Goal: Information Seeking & Learning: Check status

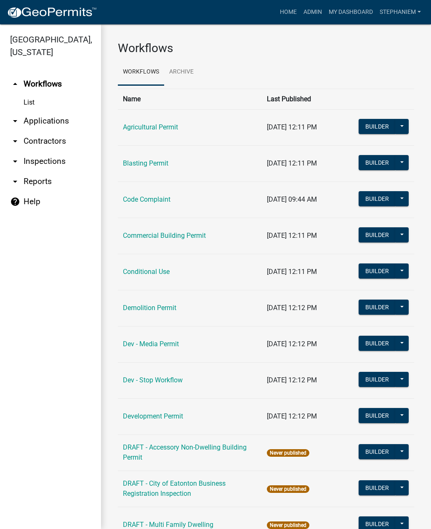
click at [30, 159] on link "arrow_drop_down Inspections" at bounding box center [50, 161] width 101 height 20
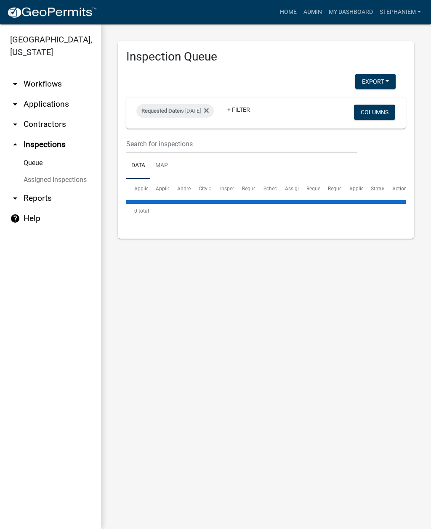
select select "3: 100"
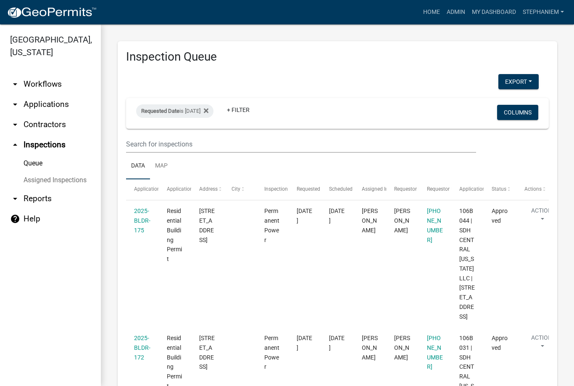
click at [209, 108] on icon at bounding box center [206, 110] width 5 height 5
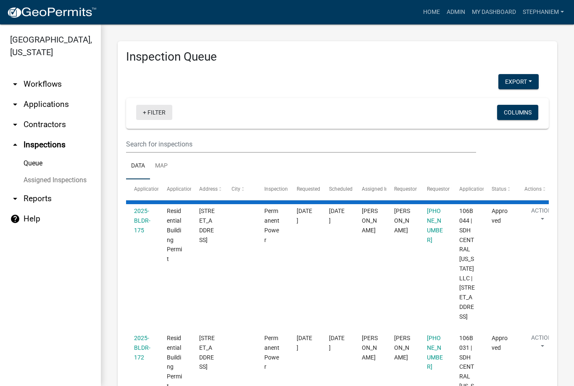
click at [166, 109] on link "+ Filter" at bounding box center [154, 112] width 36 height 15
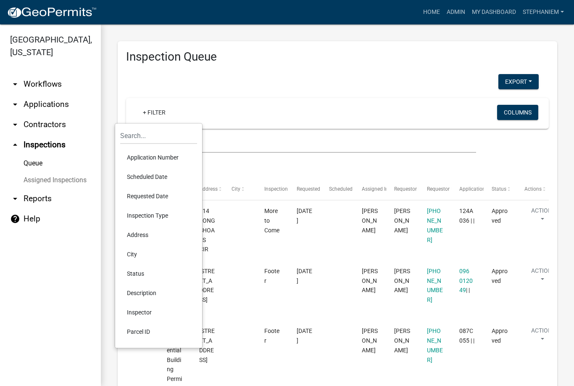
click at [169, 176] on li "Scheduled Date" at bounding box center [158, 176] width 77 height 19
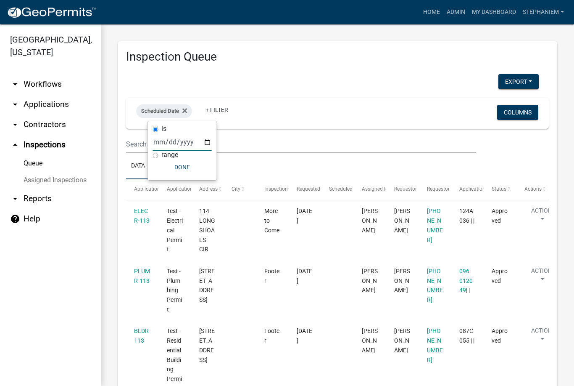
click at [176, 146] on input "date" at bounding box center [182, 141] width 59 height 17
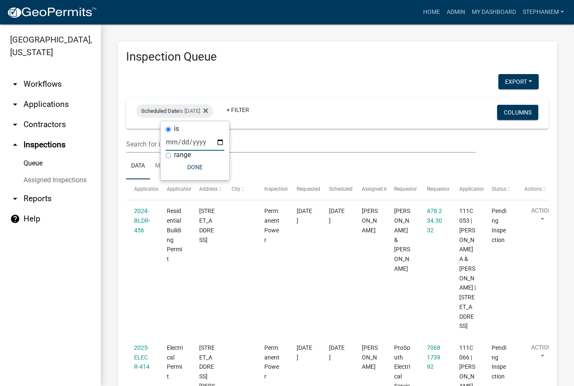
type input "[DATE]"
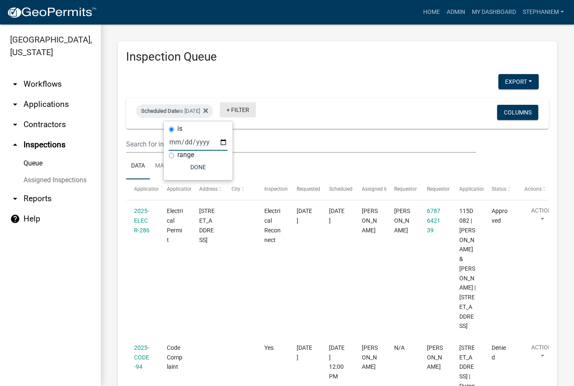
click at [256, 109] on link "+ Filter" at bounding box center [238, 109] width 36 height 15
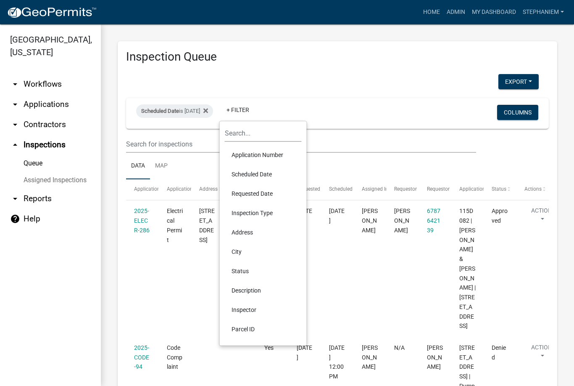
click at [257, 304] on li "Inspector" at bounding box center [263, 309] width 77 height 19
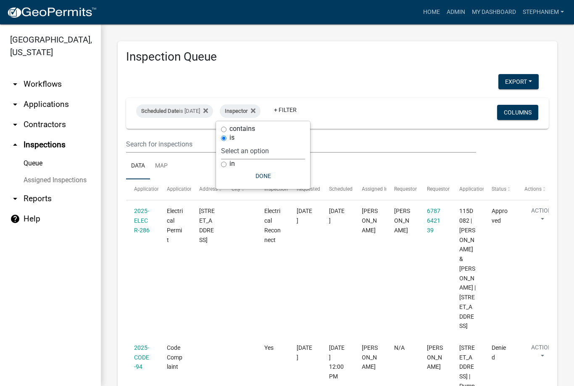
click at [286, 151] on select "Select an option None [PERSON_NAME] [PERSON_NAME] [PERSON_NAME] [PERSON_NAME] […" at bounding box center [263, 150] width 84 height 17
select select "07642ab0-564c-47bb-824b-0ccf2da83593"
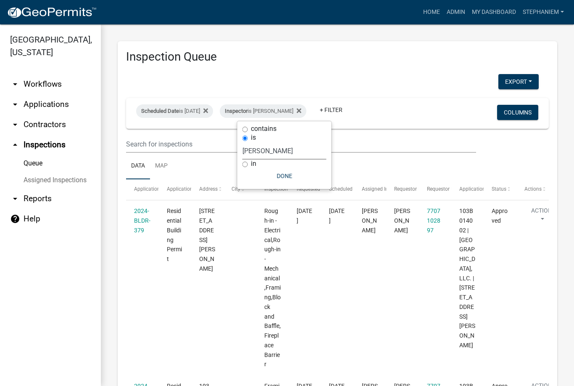
click at [295, 173] on button "Done" at bounding box center [285, 175] width 84 height 15
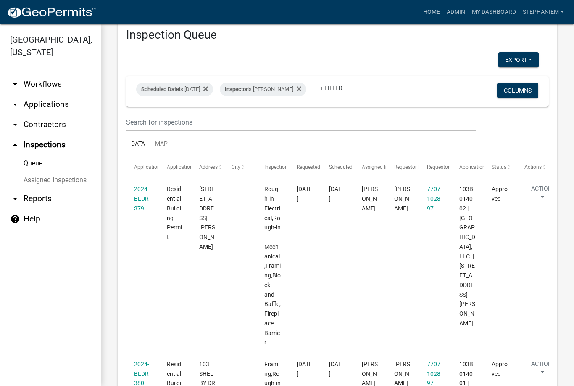
scroll to position [21, 0]
click at [201, 94] on div "Scheduled Date is [DATE]" at bounding box center [174, 89] width 77 height 13
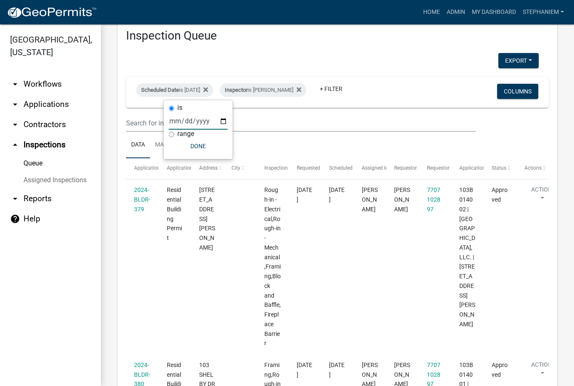
click at [185, 115] on input "[DATE]" at bounding box center [198, 120] width 59 height 17
type input "[DATE]"
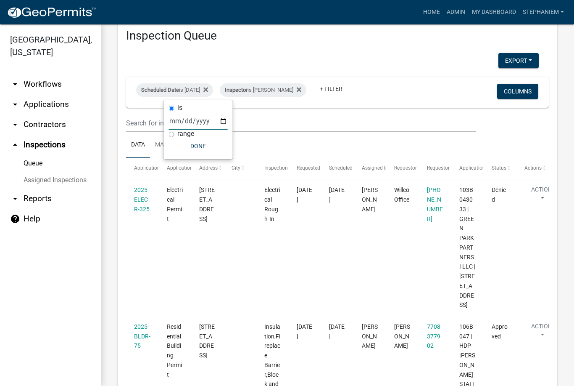
click at [179, 148] on button "Done" at bounding box center [198, 145] width 59 height 15
click at [199, 85] on div "Scheduled Date is [DATE]" at bounding box center [174, 89] width 77 height 13
click at [194, 122] on input "[DATE]" at bounding box center [198, 120] width 59 height 17
type input "[DATE]"
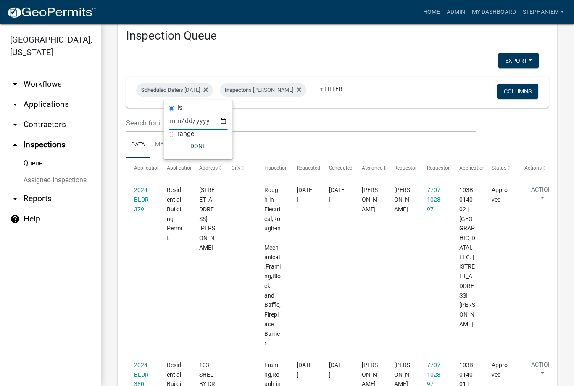
click at [174, 277] on datatable-body-cell "Residential Building Permit" at bounding box center [175, 266] width 32 height 175
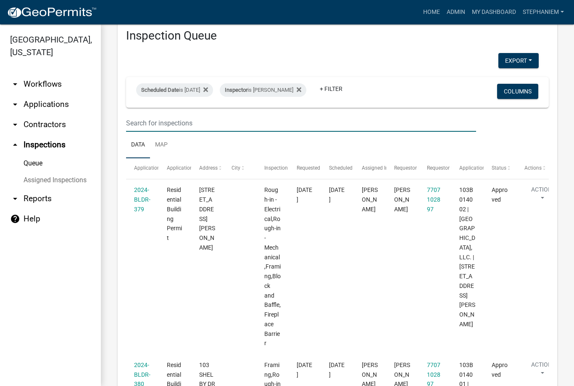
click at [209, 122] on input "text" at bounding box center [301, 122] width 350 height 17
click at [198, 147] on ul "Data Map" at bounding box center [337, 145] width 423 height 26
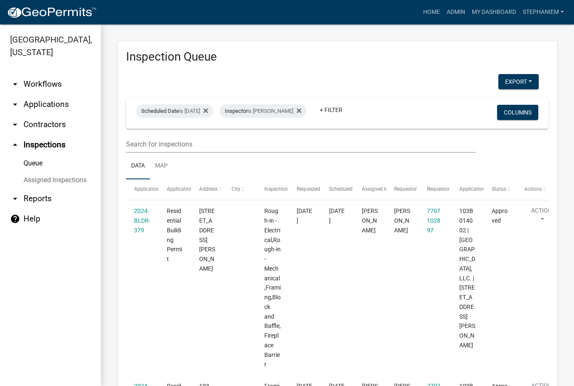
scroll to position [0, 0]
click at [178, 110] on span "Scheduled Date" at bounding box center [160, 111] width 38 height 6
click at [177, 137] on input "[DATE]" at bounding box center [198, 141] width 59 height 17
type input "[DATE]"
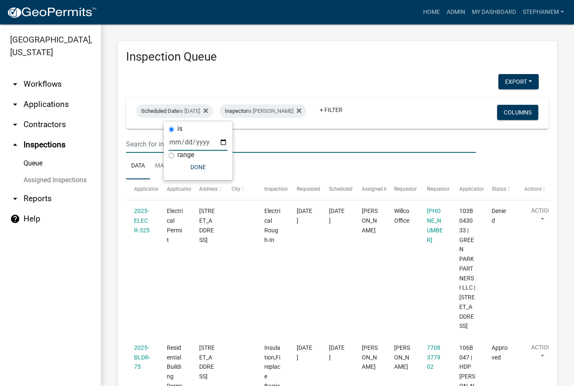
click at [236, 137] on input "text" at bounding box center [301, 143] width 350 height 17
click at [212, 159] on ul "Data Map" at bounding box center [337, 166] width 423 height 26
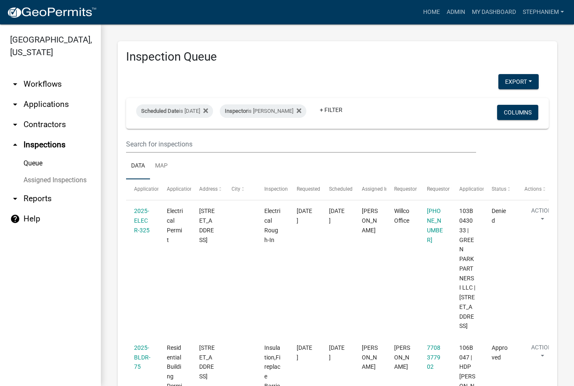
click at [198, 105] on div "Scheduled Date is [DATE]" at bounding box center [174, 110] width 77 height 13
click at [181, 139] on input "[DATE]" at bounding box center [198, 141] width 59 height 17
type input "[DATE]"
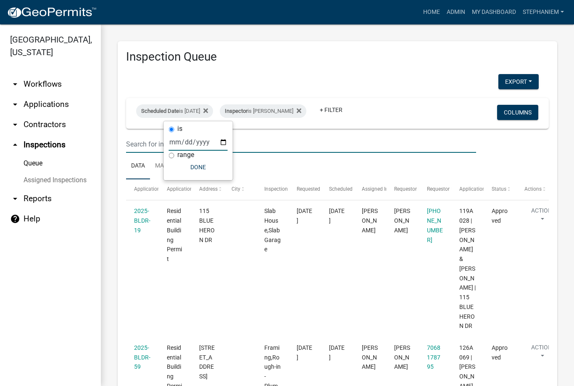
click at [230, 145] on input "text" at bounding box center [301, 143] width 350 height 17
click at [206, 161] on ul "Data Map" at bounding box center [337, 166] width 423 height 26
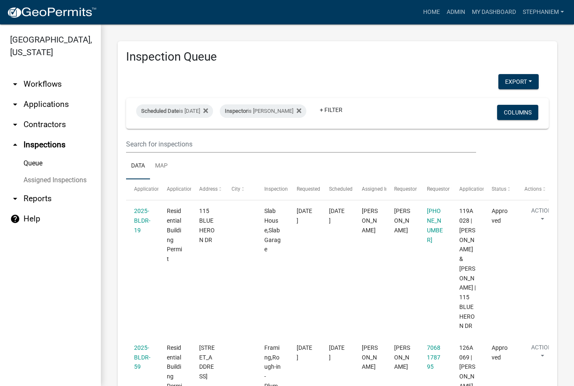
click at [174, 98] on div "Scheduled Date is [DATE] Inspector is [PERSON_NAME] + Filter Columns" at bounding box center [337, 113] width 415 height 31
click at [162, 106] on div "Scheduled Date is [DATE]" at bounding box center [174, 110] width 77 height 13
click at [174, 138] on input "[DATE]" at bounding box center [198, 141] width 59 height 17
type input "[DATE]"
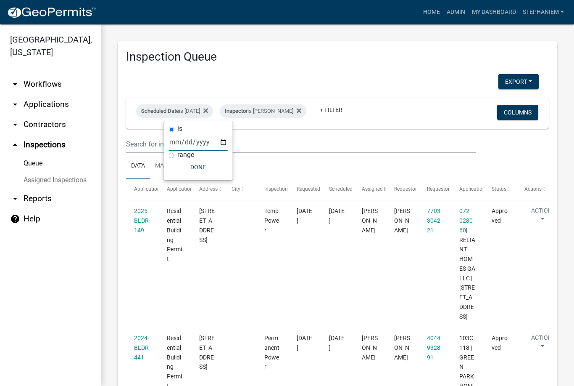
click at [275, 172] on ul "Data Map" at bounding box center [337, 166] width 423 height 26
click at [192, 106] on div "Scheduled Date is [DATE]" at bounding box center [174, 110] width 77 height 13
click at [174, 133] on input "[DATE]" at bounding box center [198, 141] width 59 height 17
type input "[DATE]"
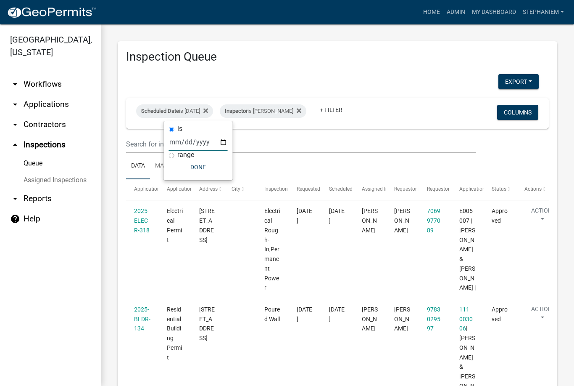
click at [229, 163] on ul "Data Map" at bounding box center [337, 166] width 423 height 26
click at [206, 113] on div "Scheduled Date is [DATE]" at bounding box center [174, 110] width 77 height 13
click at [194, 135] on input "[DATE]" at bounding box center [198, 141] width 59 height 17
type input "[DATE]"
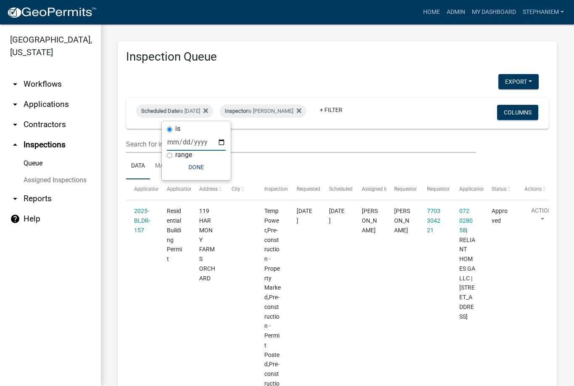
click at [246, 162] on ul "Data Map" at bounding box center [337, 166] width 423 height 26
click at [201, 108] on div "Scheduled Date is [DATE]" at bounding box center [174, 110] width 77 height 13
click at [198, 136] on input "[DATE]" at bounding box center [196, 141] width 59 height 17
type input "[DATE]"
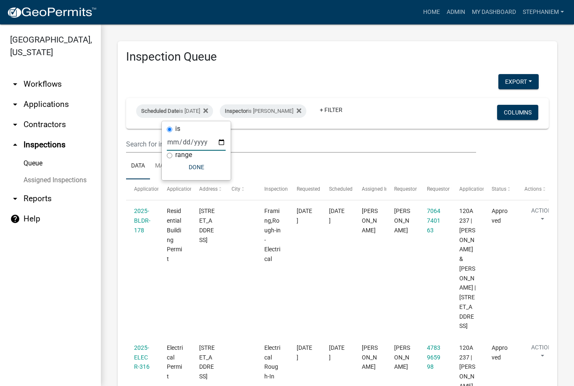
click at [241, 163] on ul "Data Map" at bounding box center [337, 166] width 423 height 26
click at [182, 104] on div "Scheduled Date is [DATE]" at bounding box center [174, 110] width 77 height 13
click at [172, 132] on input "is" at bounding box center [169, 129] width 5 height 5
click at [187, 133] on input "[DATE]" at bounding box center [196, 141] width 59 height 17
type input "[DATE]"
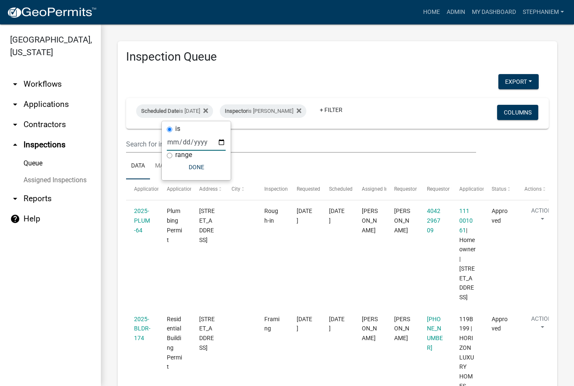
click at [236, 160] on ul "Data Map" at bounding box center [337, 166] width 423 height 26
click at [193, 106] on div "Scheduled Date is [DATE]" at bounding box center [174, 110] width 77 height 13
click at [194, 138] on input "[DATE]" at bounding box center [196, 141] width 59 height 17
type input "[DATE]"
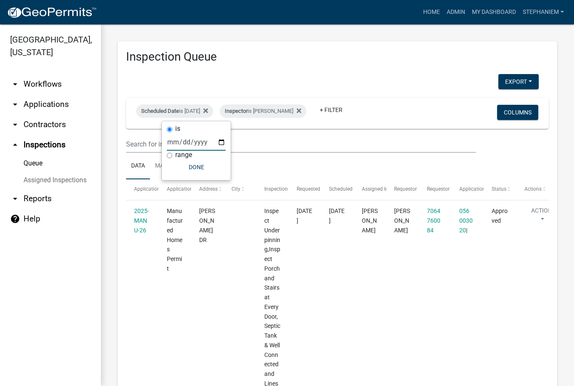
click at [265, 162] on ul "Data Map" at bounding box center [337, 166] width 423 height 26
click at [178, 104] on div "Scheduled Date is [DATE]" at bounding box center [174, 110] width 77 height 13
click at [175, 133] on input "[DATE]" at bounding box center [196, 141] width 59 height 17
type input "[DATE]"
select select "3: 100"
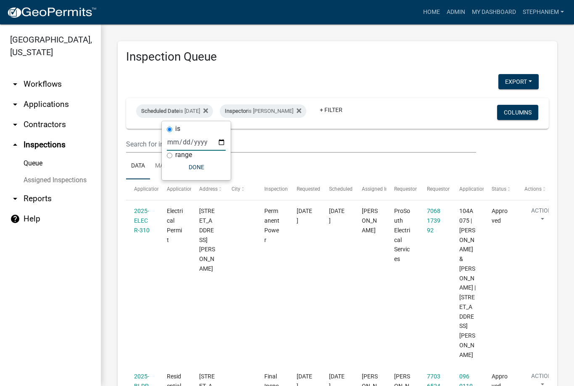
click at [247, 169] on ul "Data Map" at bounding box center [337, 166] width 423 height 26
click at [209, 110] on div "Scheduled Date is [DATE]" at bounding box center [174, 110] width 77 height 13
click at [200, 135] on input "[DATE]" at bounding box center [196, 141] width 59 height 17
type input "[DATE]"
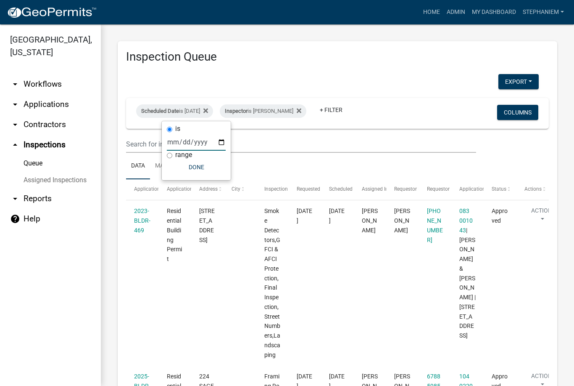
click at [254, 163] on ul "Data Map" at bounding box center [337, 166] width 423 height 26
click at [200, 105] on div "Scheduled Date is [DATE]" at bounding box center [174, 110] width 77 height 13
click at [198, 134] on input "[DATE]" at bounding box center [196, 141] width 59 height 17
type input "[DATE]"
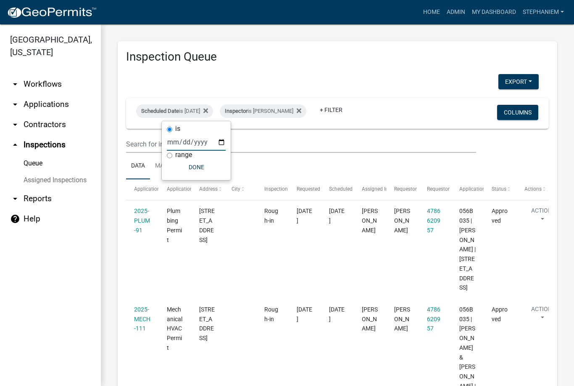
click at [248, 163] on ul "Data Map" at bounding box center [337, 166] width 423 height 26
click at [193, 105] on div "Scheduled Date is [DATE]" at bounding box center [174, 110] width 77 height 13
click at [194, 140] on input "[DATE]" at bounding box center [196, 141] width 59 height 17
type input "[DATE]"
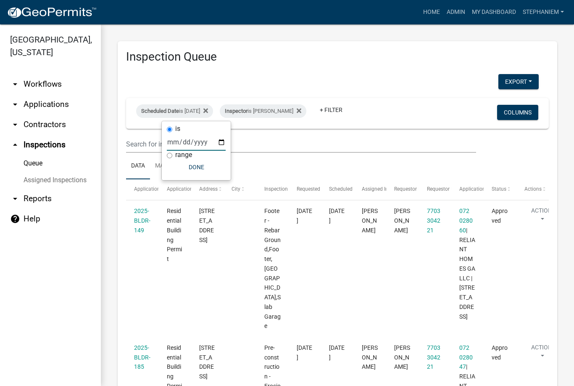
click at [267, 167] on ul "Data Map" at bounding box center [337, 166] width 423 height 26
click at [186, 101] on div "Scheduled Date is [DATE] Inspector is [PERSON_NAME] + Filter Columns" at bounding box center [337, 113] width 415 height 31
click at [176, 105] on div "Scheduled Date is [DATE]" at bounding box center [174, 110] width 77 height 13
click at [180, 130] on label "is" at bounding box center [177, 128] width 5 height 7
click at [172, 130] on input "is" at bounding box center [169, 129] width 5 height 5
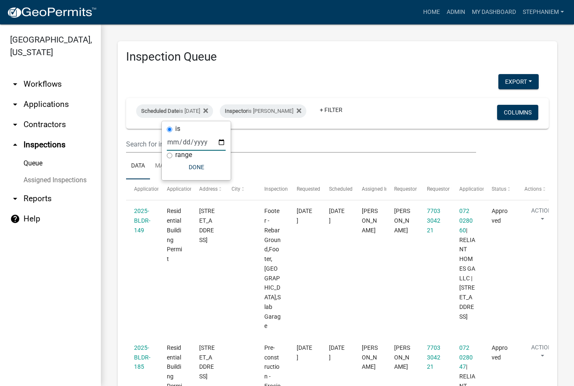
click at [189, 135] on input "[DATE]" at bounding box center [196, 141] width 59 height 17
type input "[DATE]"
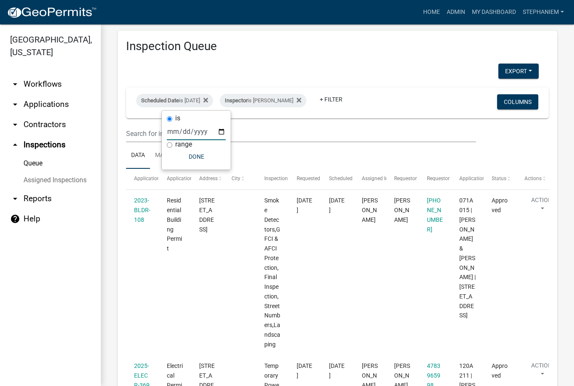
scroll to position [11, 0]
click at [225, 154] on ul "Data Map" at bounding box center [337, 155] width 423 height 26
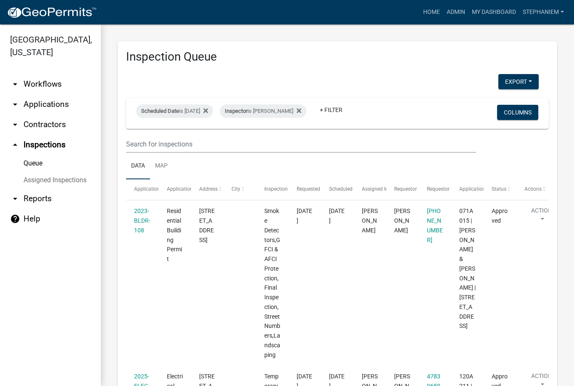
scroll to position [0, 0]
click at [186, 108] on div "Scheduled Date is [DATE]" at bounding box center [174, 110] width 77 height 13
click at [185, 140] on input "[DATE]" at bounding box center [196, 141] width 59 height 17
type input "[DATE]"
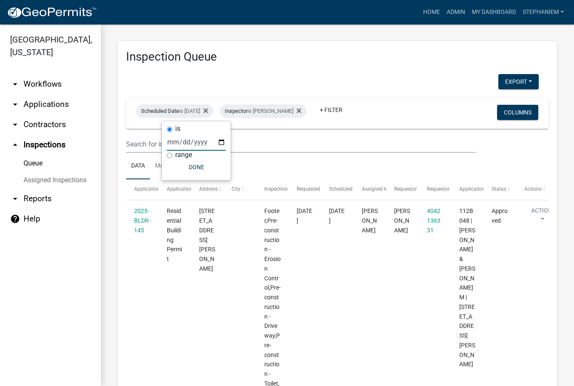
click at [235, 167] on ul "Data Map" at bounding box center [337, 166] width 423 height 26
click at [178, 108] on span "Scheduled Date" at bounding box center [160, 111] width 38 height 6
click at [180, 130] on label "is" at bounding box center [177, 128] width 5 height 7
click at [172, 130] on input "is" at bounding box center [169, 129] width 5 height 5
click at [192, 136] on input "[DATE]" at bounding box center [196, 141] width 59 height 17
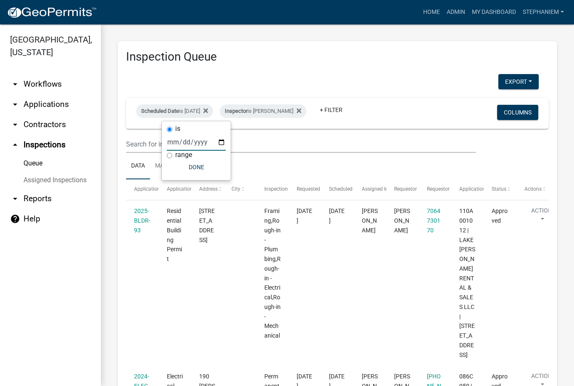
type input "[DATE]"
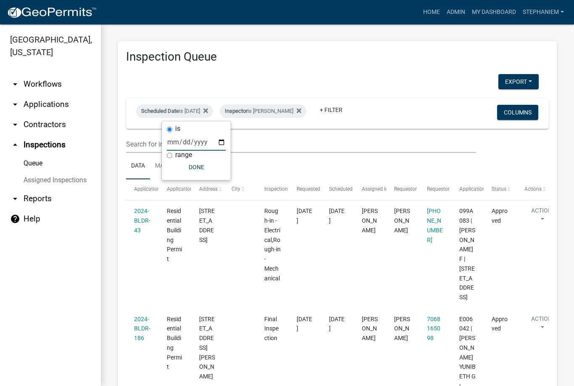
click at [235, 162] on ul "Data Map" at bounding box center [337, 166] width 423 height 26
click at [179, 108] on span "Scheduled Date" at bounding box center [160, 111] width 38 height 6
click at [180, 137] on input "[DATE]" at bounding box center [196, 141] width 59 height 17
type input "[DATE]"
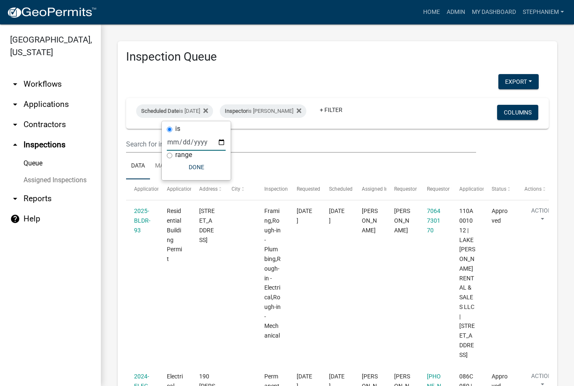
click at [228, 165] on ul "Data Map" at bounding box center [337, 166] width 423 height 26
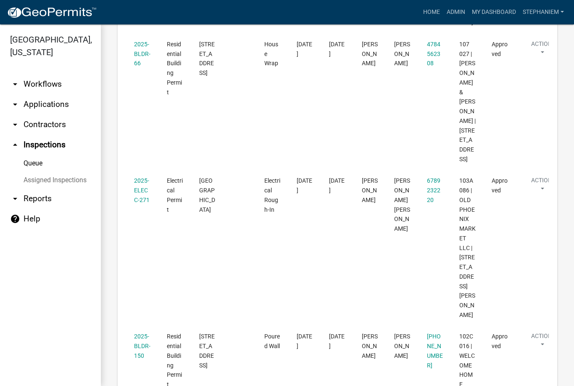
scroll to position [458, 0]
